Goal: Task Accomplishment & Management: Manage account settings

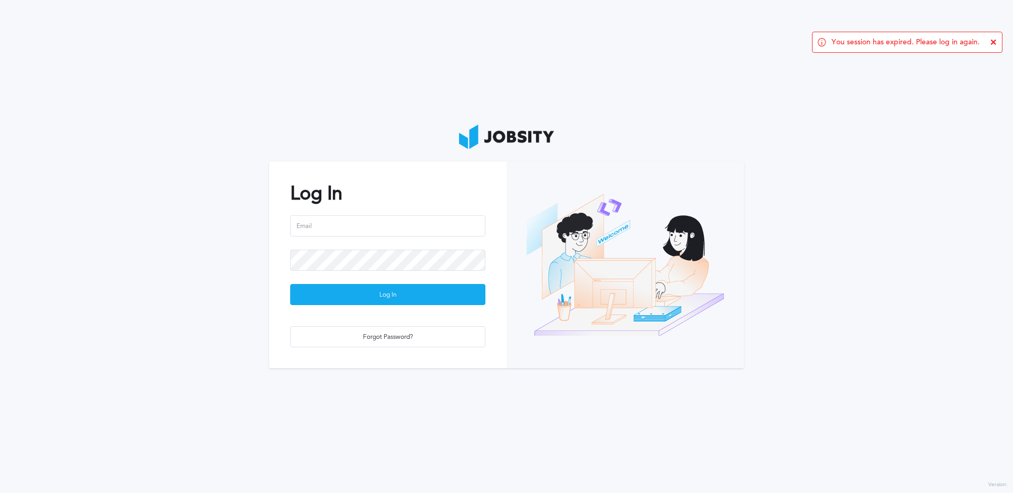
type input "[PERSON_NAME][EMAIL_ADDRESS][DOMAIN_NAME]"
click at [433, 298] on div "Log In" at bounding box center [388, 294] width 194 height 21
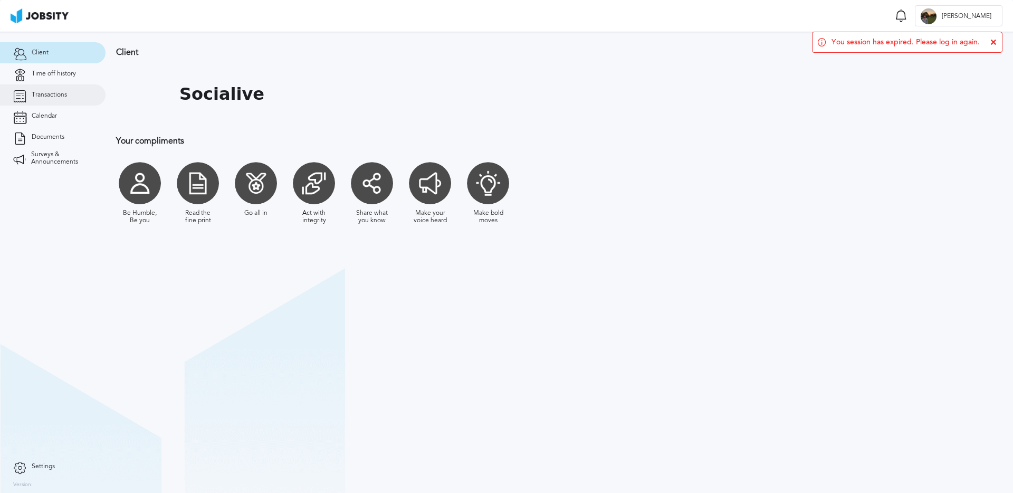
click at [59, 98] on span "Transactions" at bounding box center [49, 94] width 35 height 7
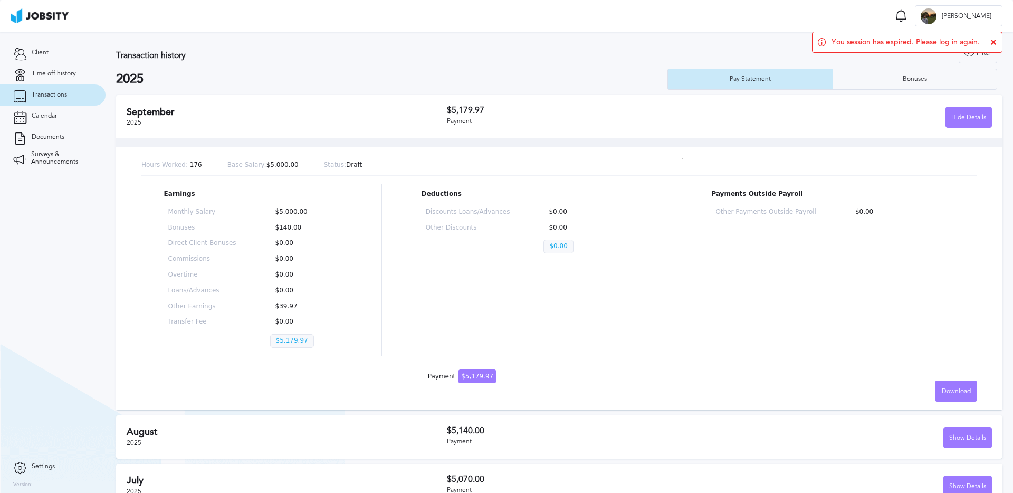
click at [495, 103] on div "[DATE] $5,179.97 Payment Hide Details" at bounding box center [559, 116] width 886 height 43
